Goal: Use online tool/utility: Utilize a website feature to perform a specific function

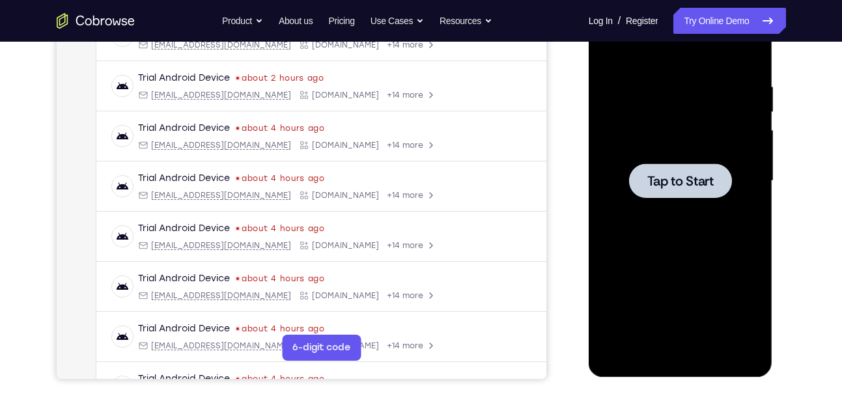
scroll to position [227, 0]
click at [656, 221] on div at bounding box center [680, 181] width 164 height 365
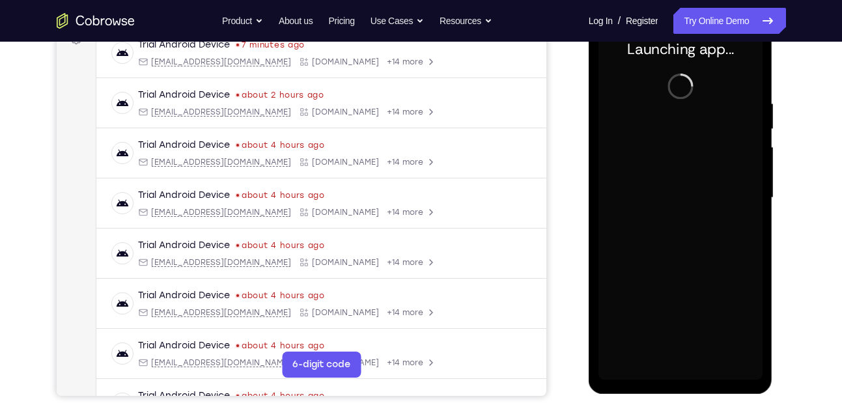
scroll to position [214, 0]
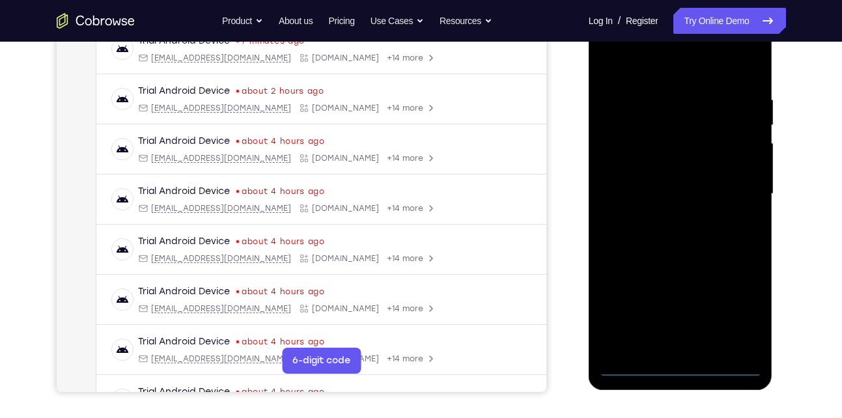
click at [680, 370] on div at bounding box center [680, 194] width 164 height 365
click at [726, 311] on div at bounding box center [680, 194] width 164 height 365
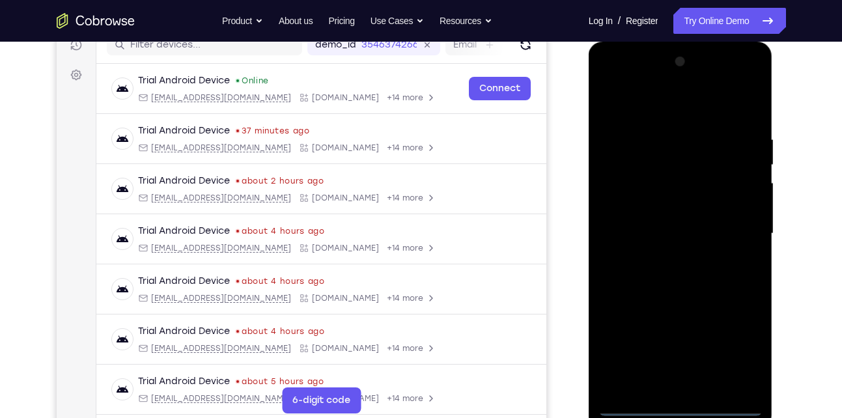
scroll to position [169, 0]
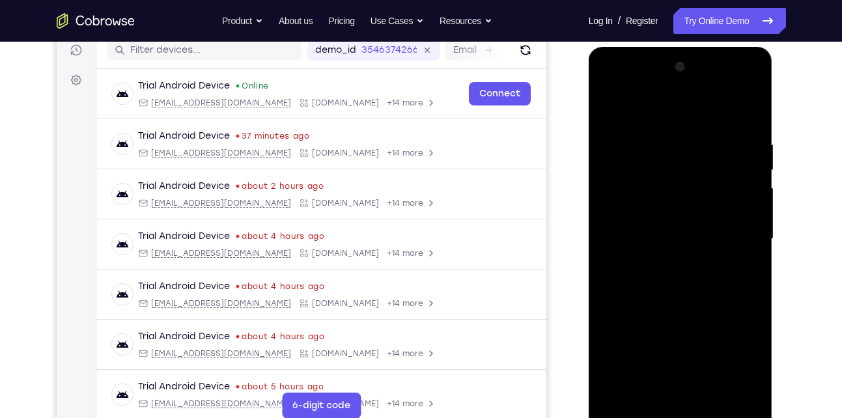
click at [683, 124] on div at bounding box center [680, 239] width 164 height 365
click at [729, 227] on div at bounding box center [680, 239] width 164 height 365
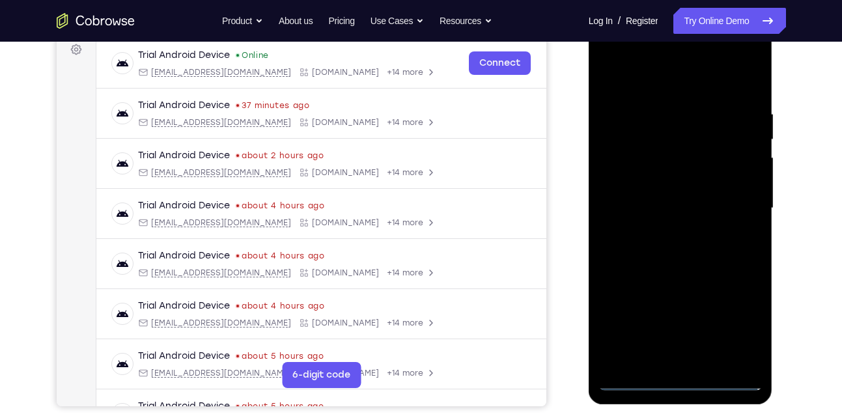
scroll to position [203, 0]
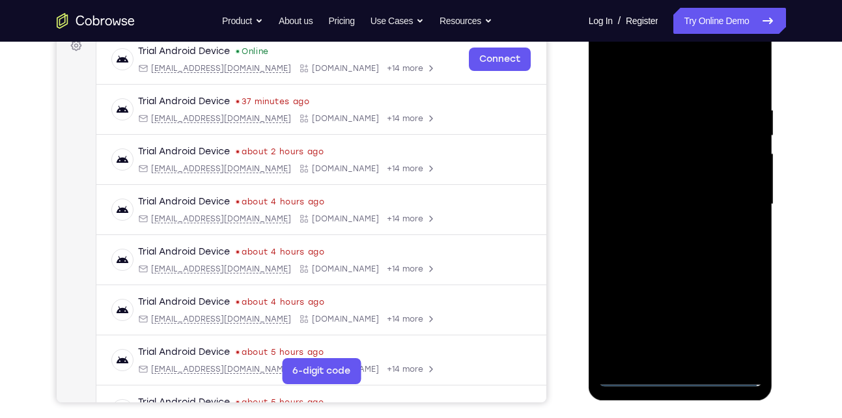
click at [669, 230] on div at bounding box center [680, 204] width 164 height 365
click at [665, 187] on div at bounding box center [680, 204] width 164 height 365
click at [665, 211] on div at bounding box center [680, 204] width 164 height 365
click at [664, 239] on div at bounding box center [680, 204] width 164 height 365
click at [666, 249] on div at bounding box center [680, 204] width 164 height 365
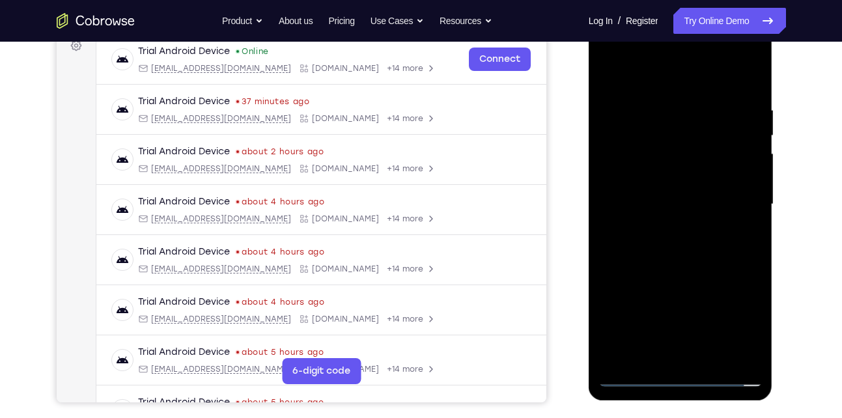
click at [663, 98] on div at bounding box center [680, 204] width 164 height 365
click at [743, 352] on div at bounding box center [680, 204] width 164 height 365
click at [708, 352] on div at bounding box center [680, 204] width 164 height 365
click at [629, 373] on div at bounding box center [680, 204] width 164 height 365
click at [690, 283] on div at bounding box center [680, 204] width 164 height 365
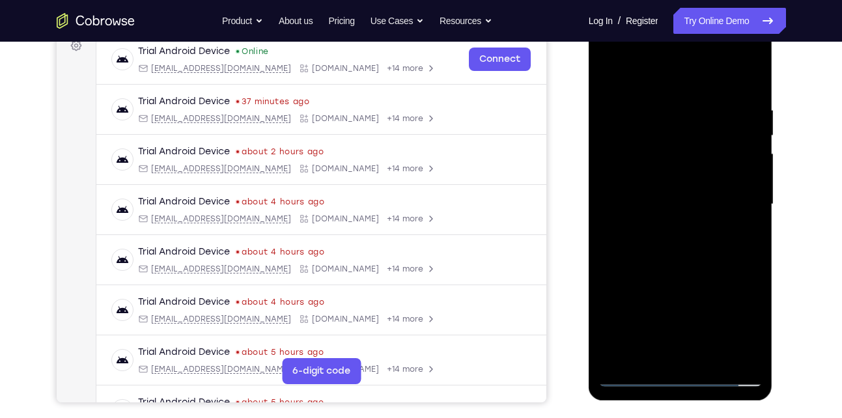
click at [715, 168] on div at bounding box center [680, 204] width 164 height 365
click at [737, 161] on div at bounding box center [680, 204] width 164 height 365
click at [750, 82] on div at bounding box center [680, 204] width 164 height 365
click at [751, 92] on div at bounding box center [680, 204] width 164 height 365
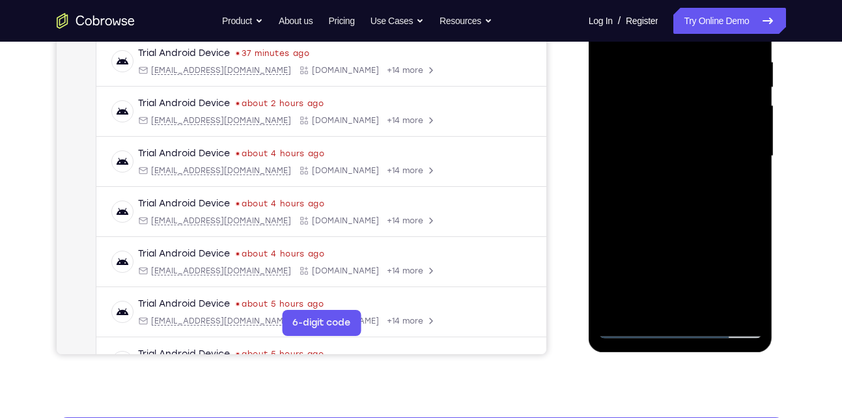
scroll to position [252, 0]
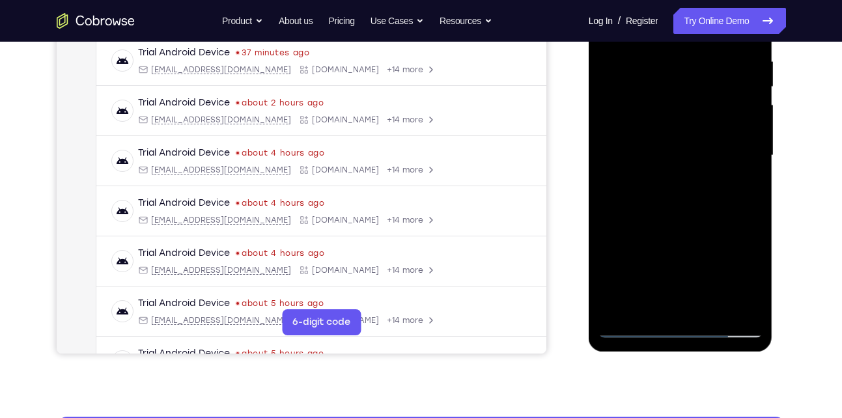
click at [711, 311] on div at bounding box center [680, 155] width 164 height 365
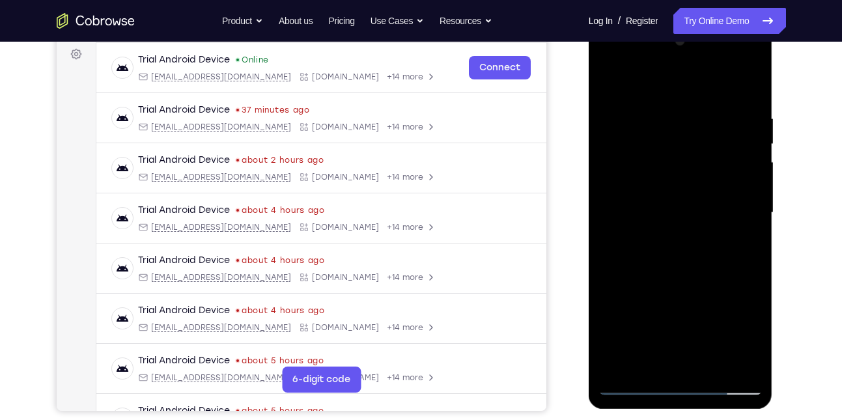
scroll to position [187, 0]
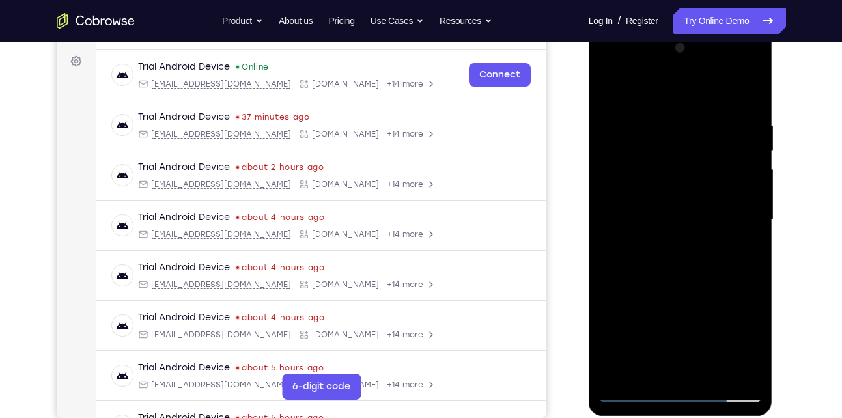
click at [674, 290] on div at bounding box center [680, 220] width 164 height 365
click at [613, 88] on div at bounding box center [680, 220] width 164 height 365
click at [750, 89] on div at bounding box center [680, 220] width 164 height 365
click at [663, 116] on div at bounding box center [680, 220] width 164 height 365
drag, startPoint x: 650, startPoint y: 275, endPoint x: 650, endPoint y: 122, distance: 153.0
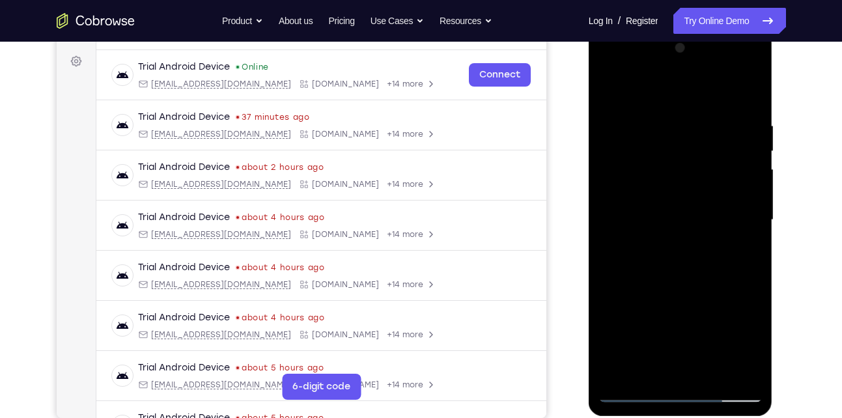
click at [650, 122] on div at bounding box center [680, 220] width 164 height 365
drag, startPoint x: 650, startPoint y: 269, endPoint x: 650, endPoint y: 125, distance: 144.5
click at [650, 125] on div at bounding box center [680, 220] width 164 height 365
click at [621, 376] on div at bounding box center [680, 220] width 164 height 365
click at [648, 373] on div at bounding box center [680, 220] width 164 height 365
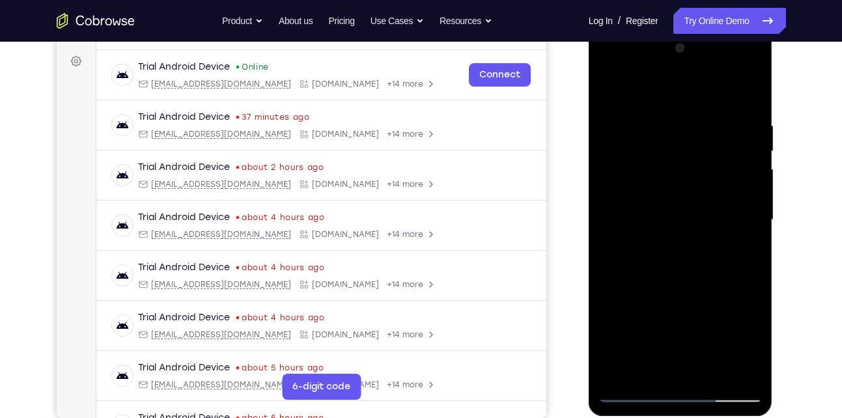
click at [622, 121] on div at bounding box center [680, 220] width 164 height 365
click at [749, 336] on div at bounding box center [680, 220] width 164 height 365
click at [611, 89] on div at bounding box center [680, 220] width 164 height 365
click at [626, 171] on div at bounding box center [680, 220] width 164 height 365
click at [613, 89] on div at bounding box center [680, 220] width 164 height 365
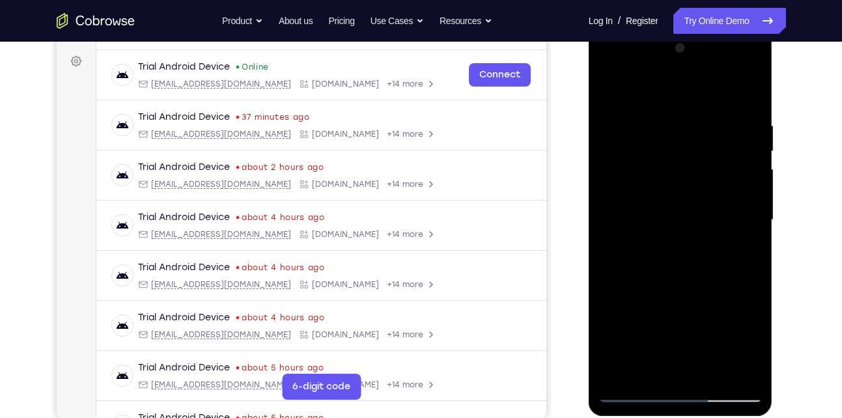
click at [709, 370] on div at bounding box center [680, 220] width 164 height 365
click at [652, 210] on div at bounding box center [680, 220] width 164 height 365
click at [609, 90] on div at bounding box center [680, 220] width 164 height 365
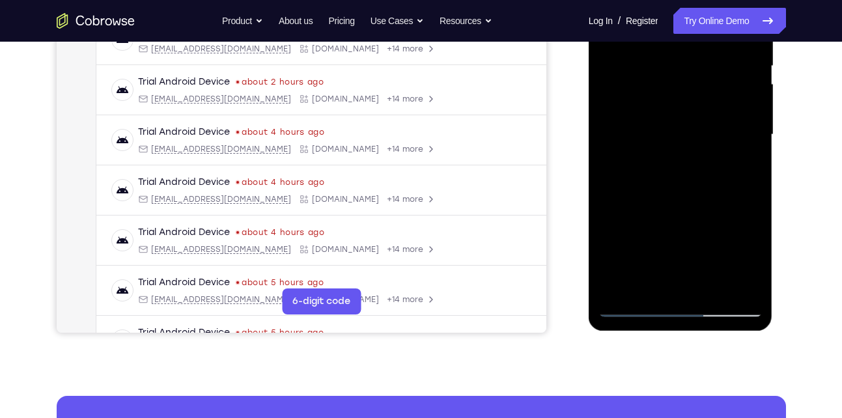
scroll to position [273, 0]
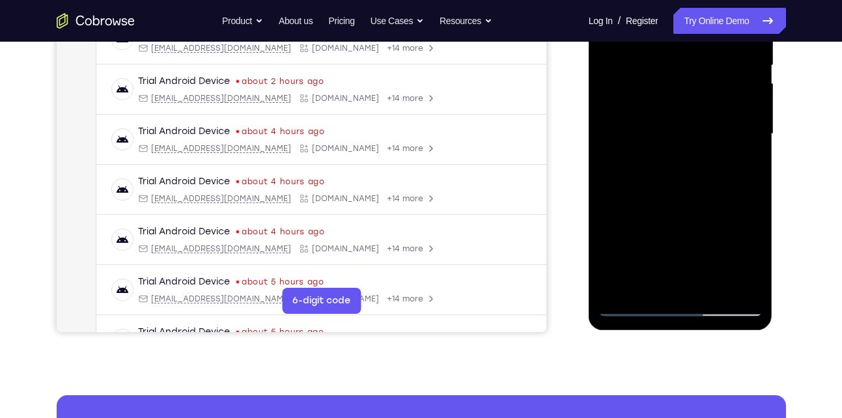
click at [652, 290] on div at bounding box center [680, 134] width 164 height 365
drag, startPoint x: 674, startPoint y: 247, endPoint x: 674, endPoint y: 196, distance: 51.4
click at [674, 196] on div at bounding box center [680, 134] width 164 height 365
drag, startPoint x: 695, startPoint y: 220, endPoint x: 689, endPoint y: 137, distance: 82.9
click at [689, 137] on div at bounding box center [680, 134] width 164 height 365
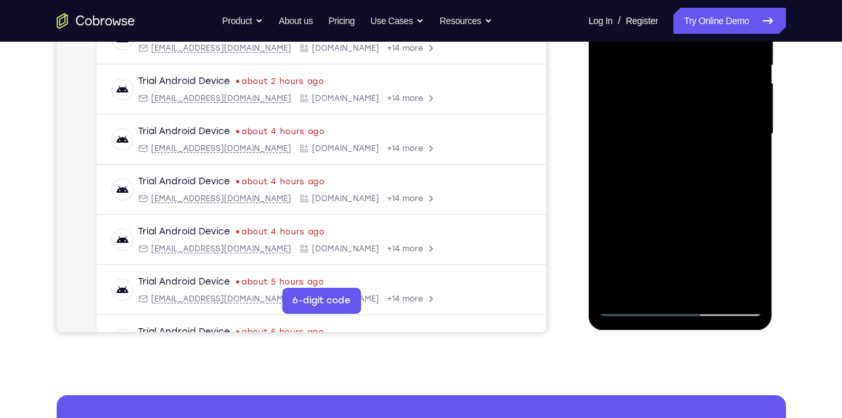
drag, startPoint x: 693, startPoint y: 191, endPoint x: 688, endPoint y: 94, distance: 97.8
click at [688, 94] on div at bounding box center [680, 134] width 164 height 365
drag, startPoint x: 687, startPoint y: 209, endPoint x: 682, endPoint y: 93, distance: 116.0
click at [682, 93] on div at bounding box center [680, 134] width 164 height 365
drag, startPoint x: 689, startPoint y: 139, endPoint x: 690, endPoint y: 59, distance: 79.4
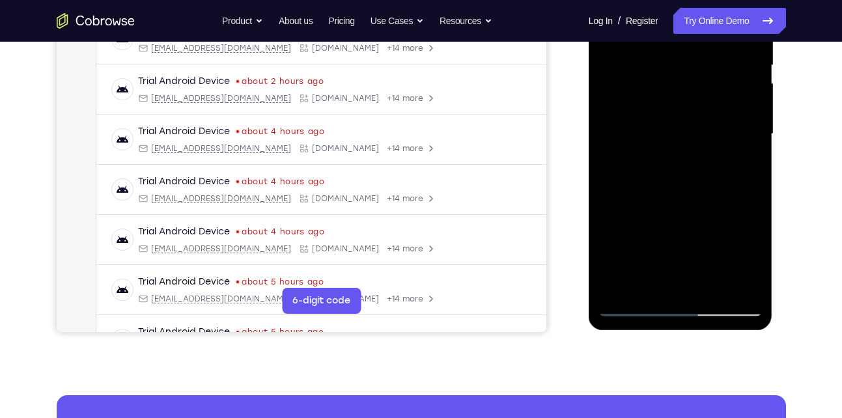
click at [690, 59] on div at bounding box center [680, 134] width 164 height 365
drag, startPoint x: 676, startPoint y: 162, endPoint x: 678, endPoint y: 77, distance: 84.7
click at [678, 77] on div at bounding box center [680, 134] width 164 height 365
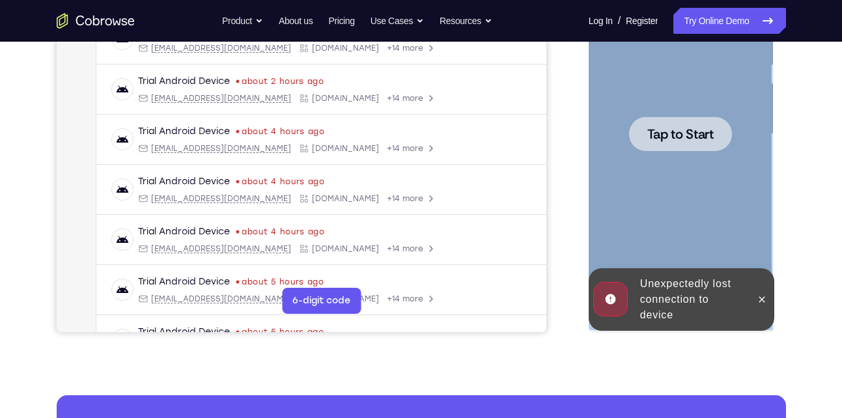
drag, startPoint x: 668, startPoint y: 198, endPoint x: 655, endPoint y: 392, distance: 194.4
click at [655, 333] on html "Online web based iOS Simulators and Android Emulators. Run iPhone, iPad, Mobile…" at bounding box center [681, 137] width 186 height 391
